Goal: Browse casually

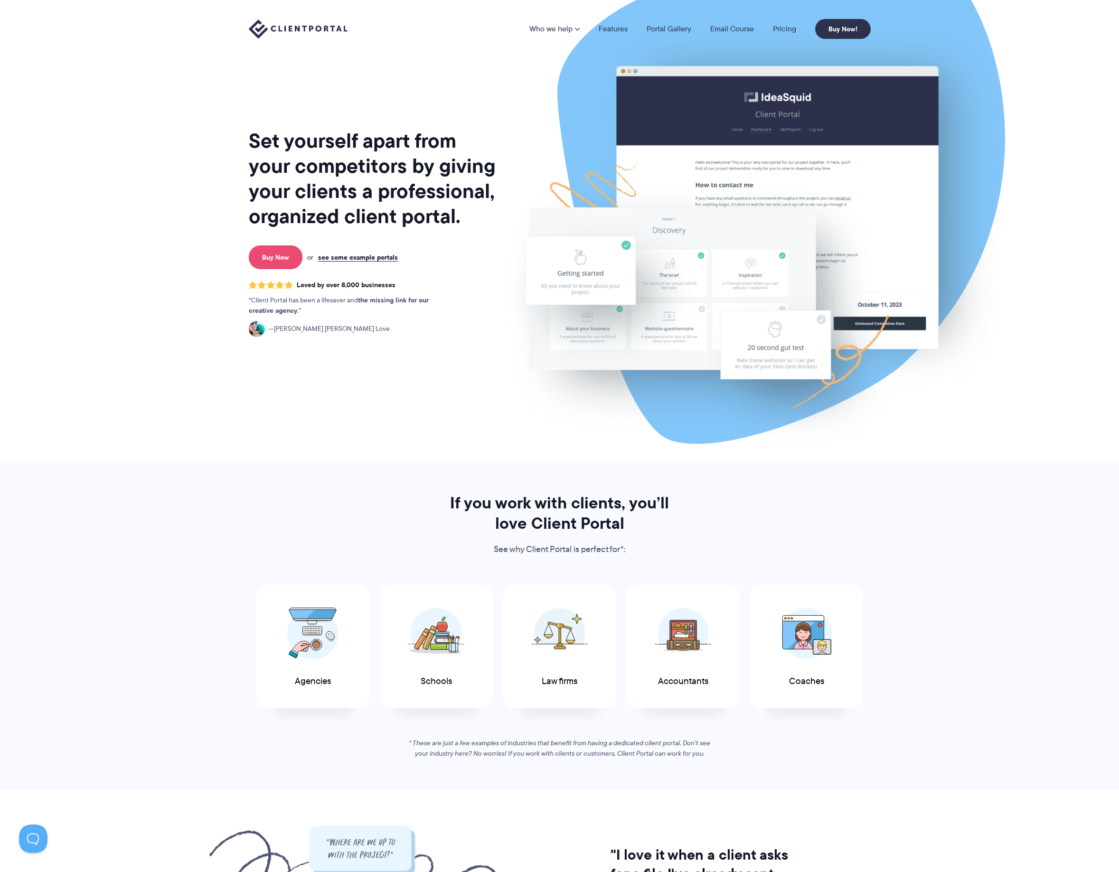
click at [276, 253] on link "Buy Now" at bounding box center [276, 257] width 54 height 24
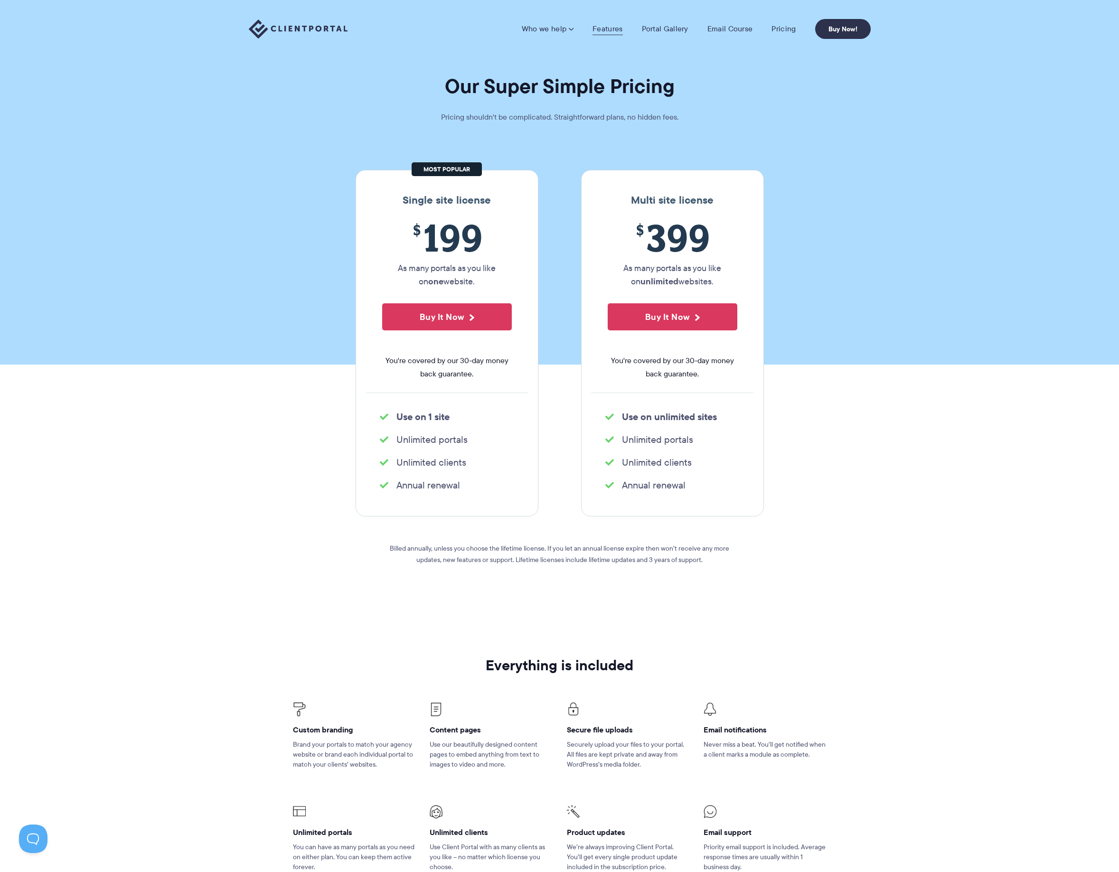
click at [608, 28] on link "Features" at bounding box center [607, 28] width 30 height 9
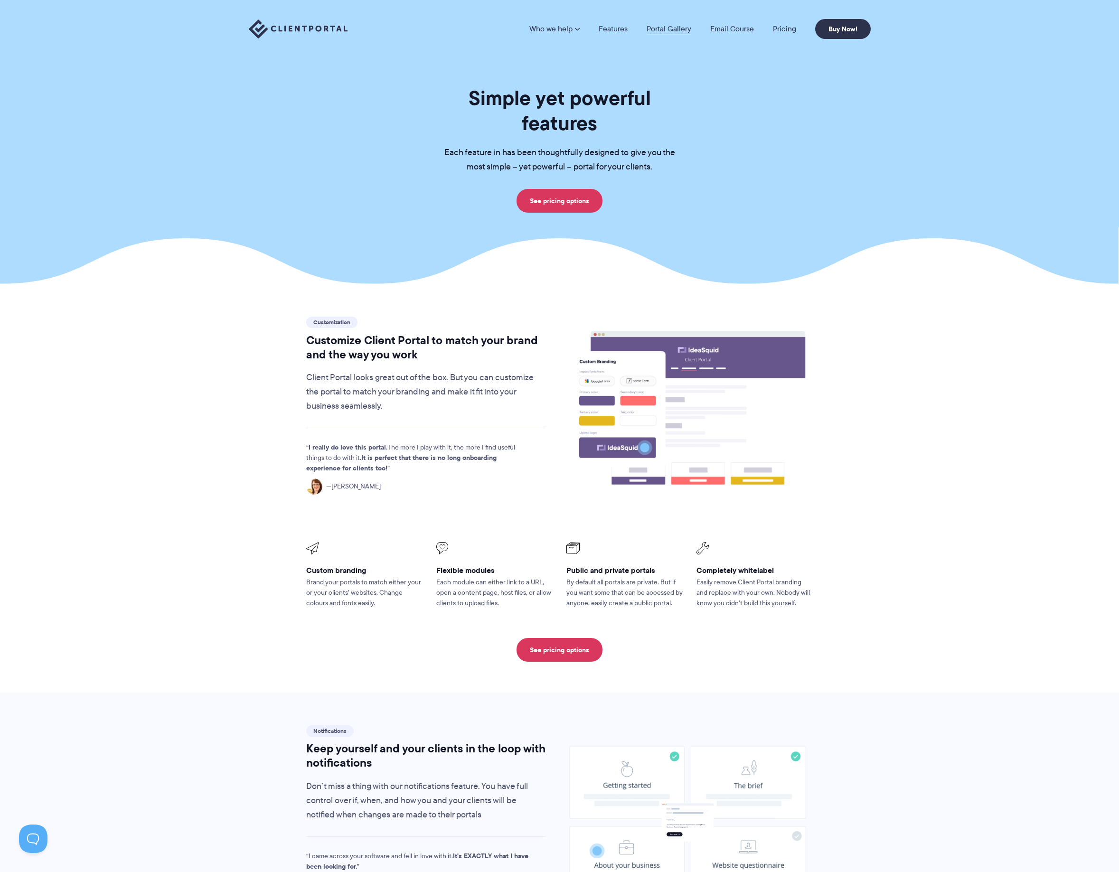
click at [679, 31] on link "Portal Gallery" at bounding box center [668, 29] width 45 height 8
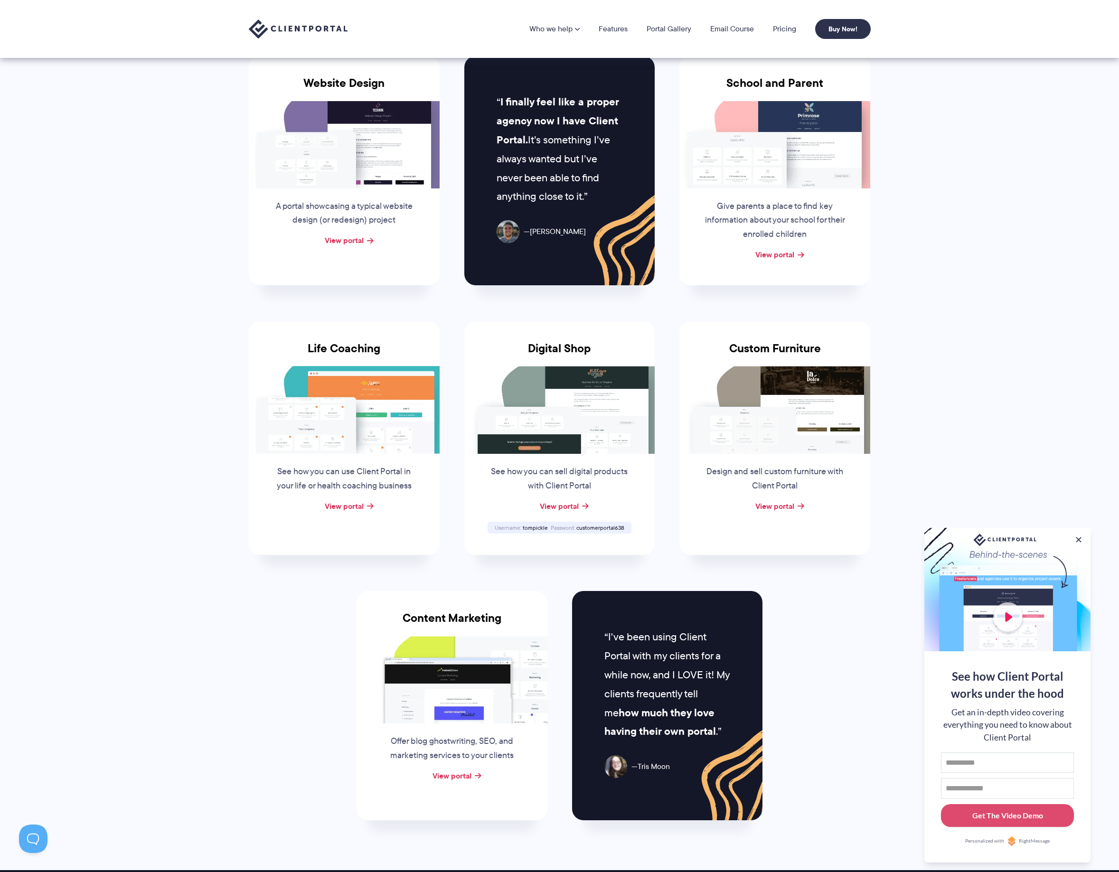
scroll to position [330, 0]
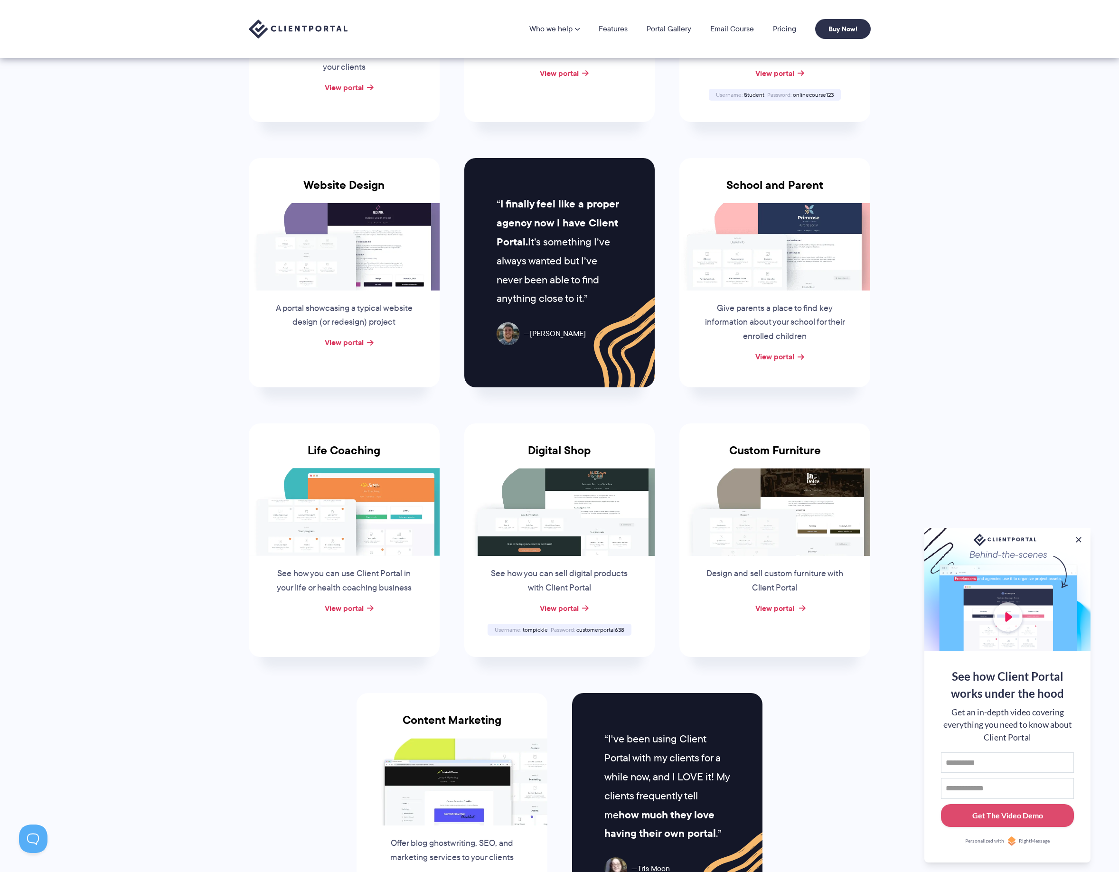
click at [787, 603] on link "View portal" at bounding box center [774, 607] width 39 height 11
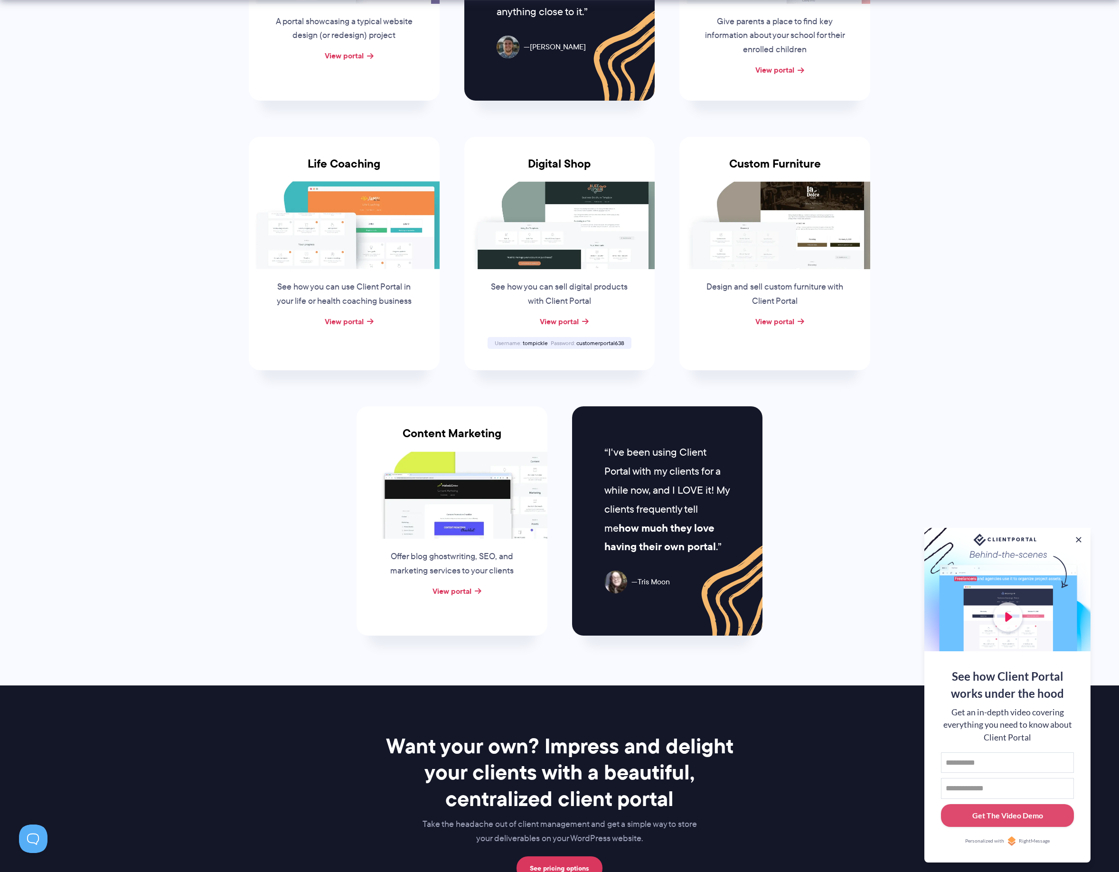
scroll to position [617, 0]
click at [448, 585] on link "View portal" at bounding box center [451, 590] width 39 height 11
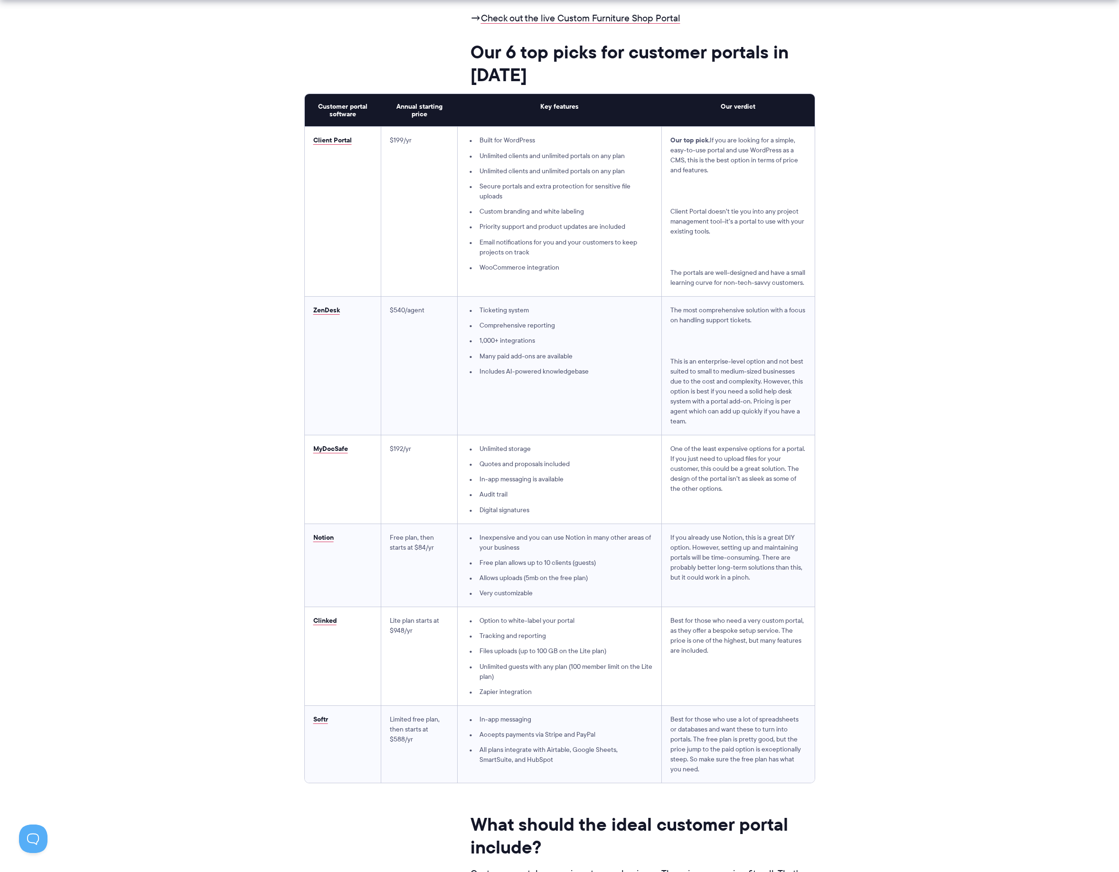
scroll to position [2437, 0]
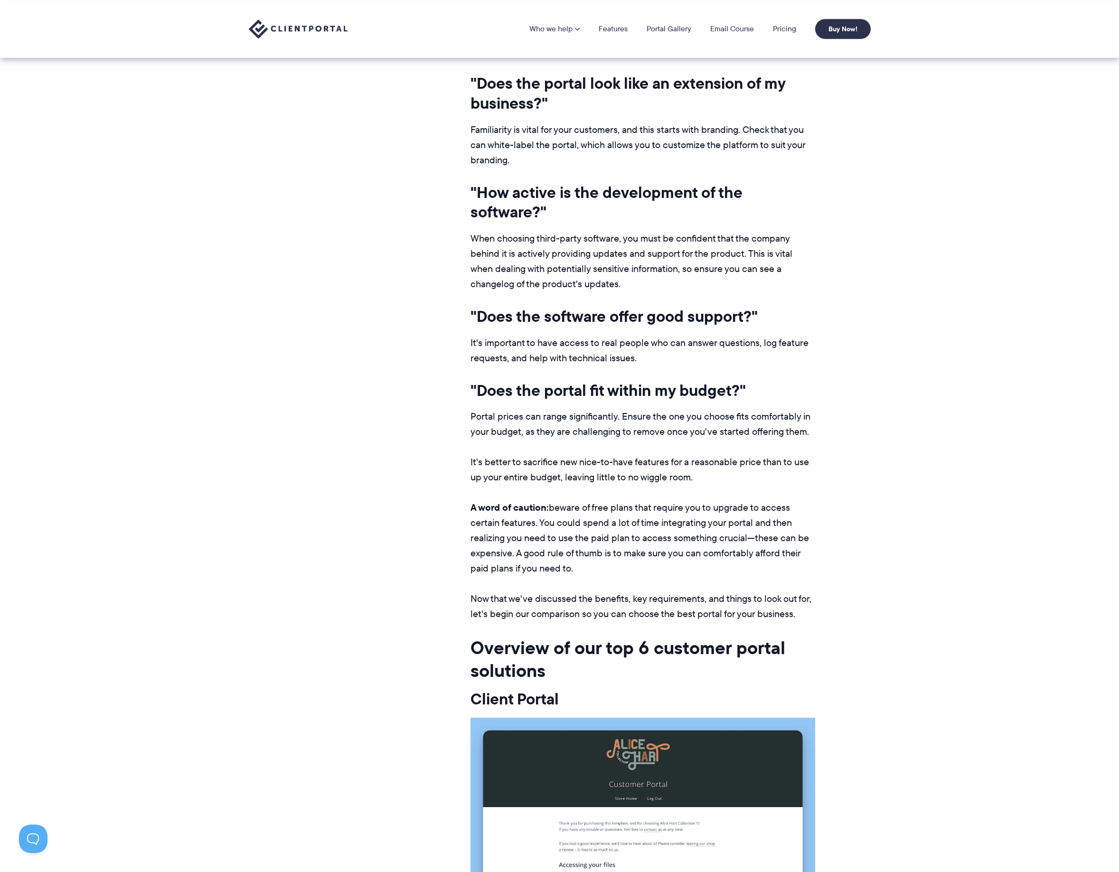
scroll to position [4157, 0]
